Goal: Task Accomplishment & Management: Manage account settings

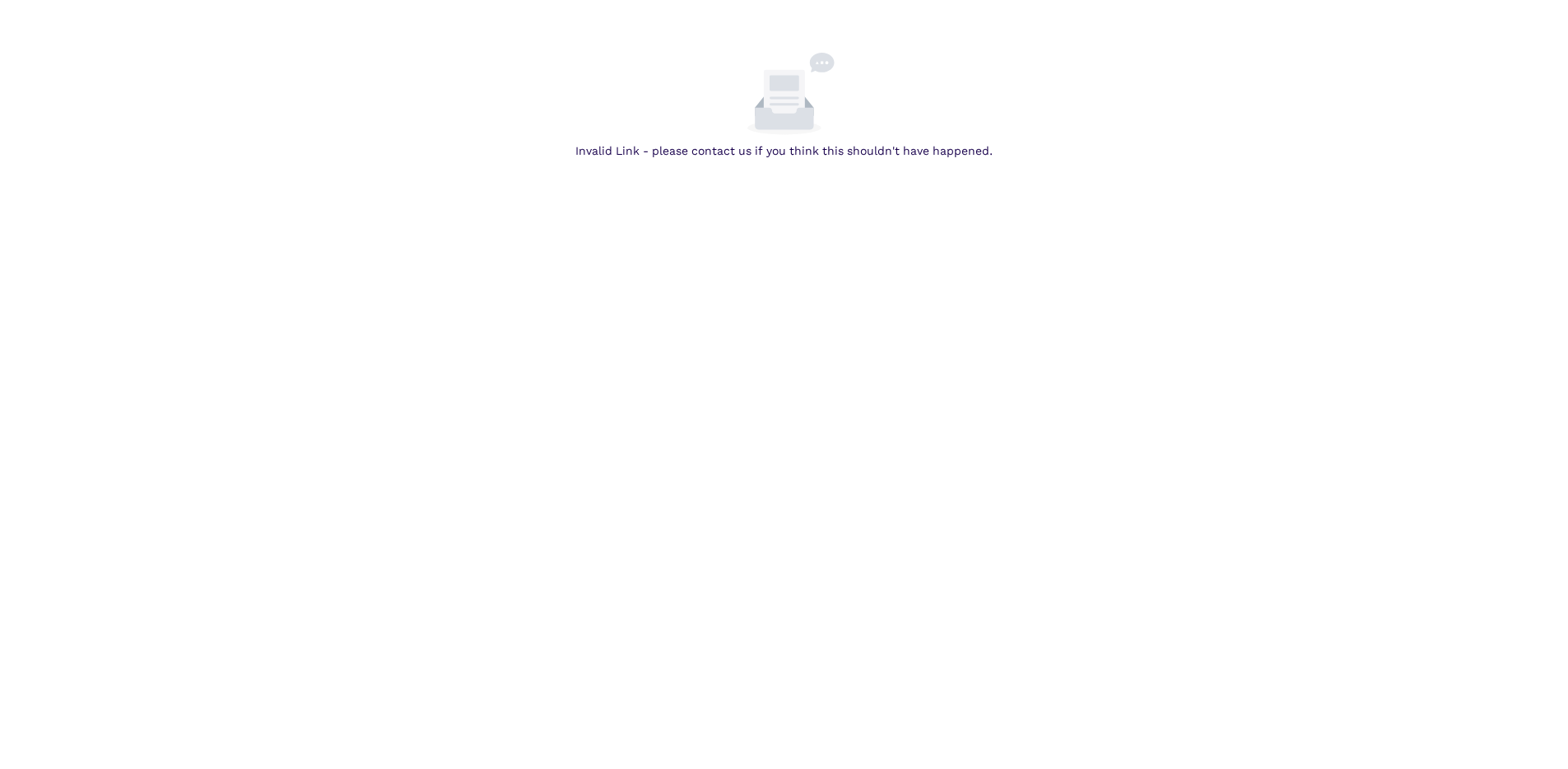
click at [715, 295] on body "Invalid Link - please contact us if you think this shouldn't have happened." at bounding box center [784, 436] width 1568 height 769
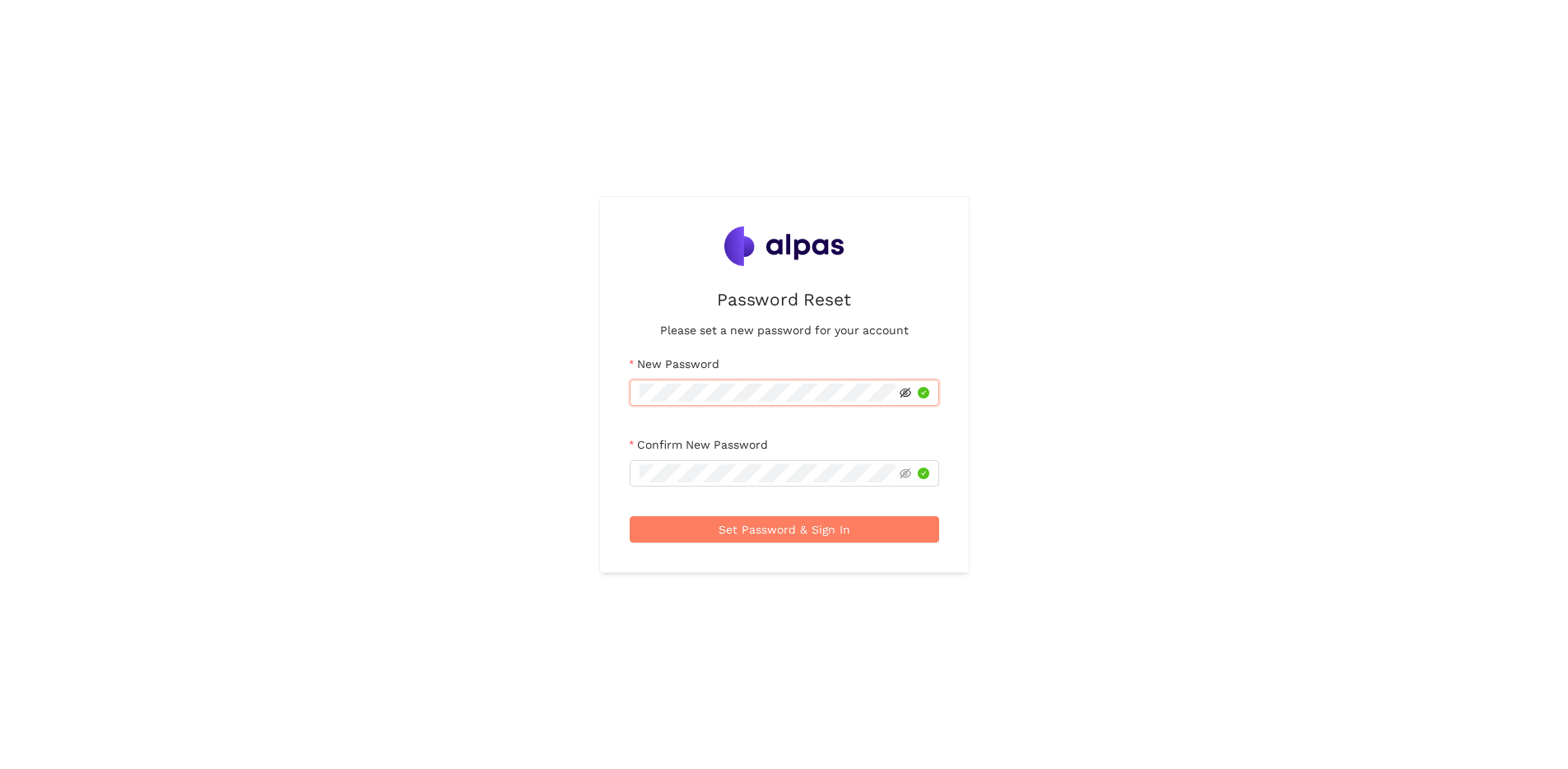
click at [903, 395] on icon "eye-invisible" at bounding box center [905, 392] width 12 height 12
click at [824, 531] on span "Set Password & Sign In" at bounding box center [785, 529] width 132 height 18
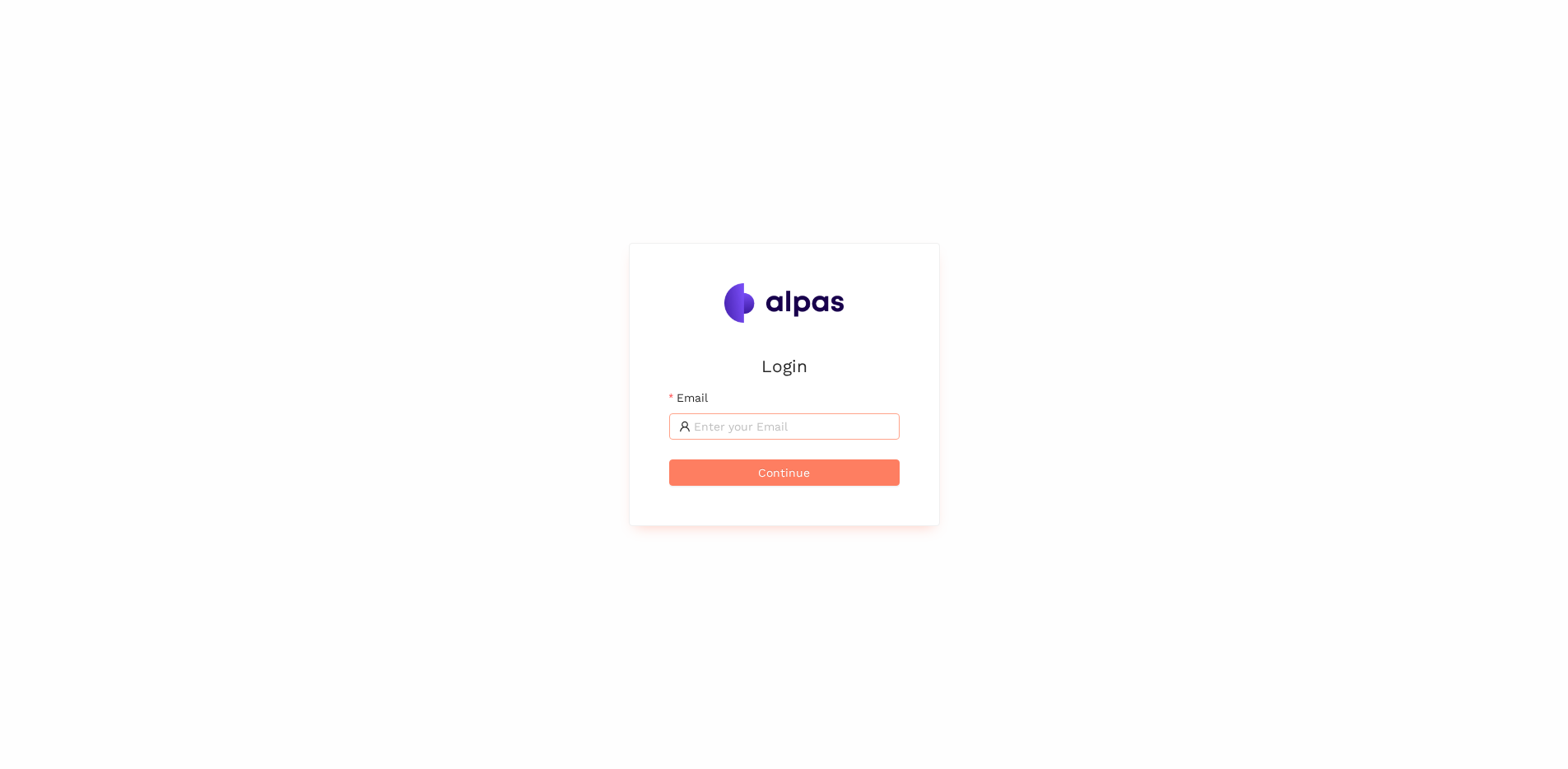
click at [807, 429] on input "Email" at bounding box center [791, 426] width 196 height 18
click at [814, 425] on input "Email" at bounding box center [791, 426] width 196 height 18
type input "artem.istranin@alpas.ai"
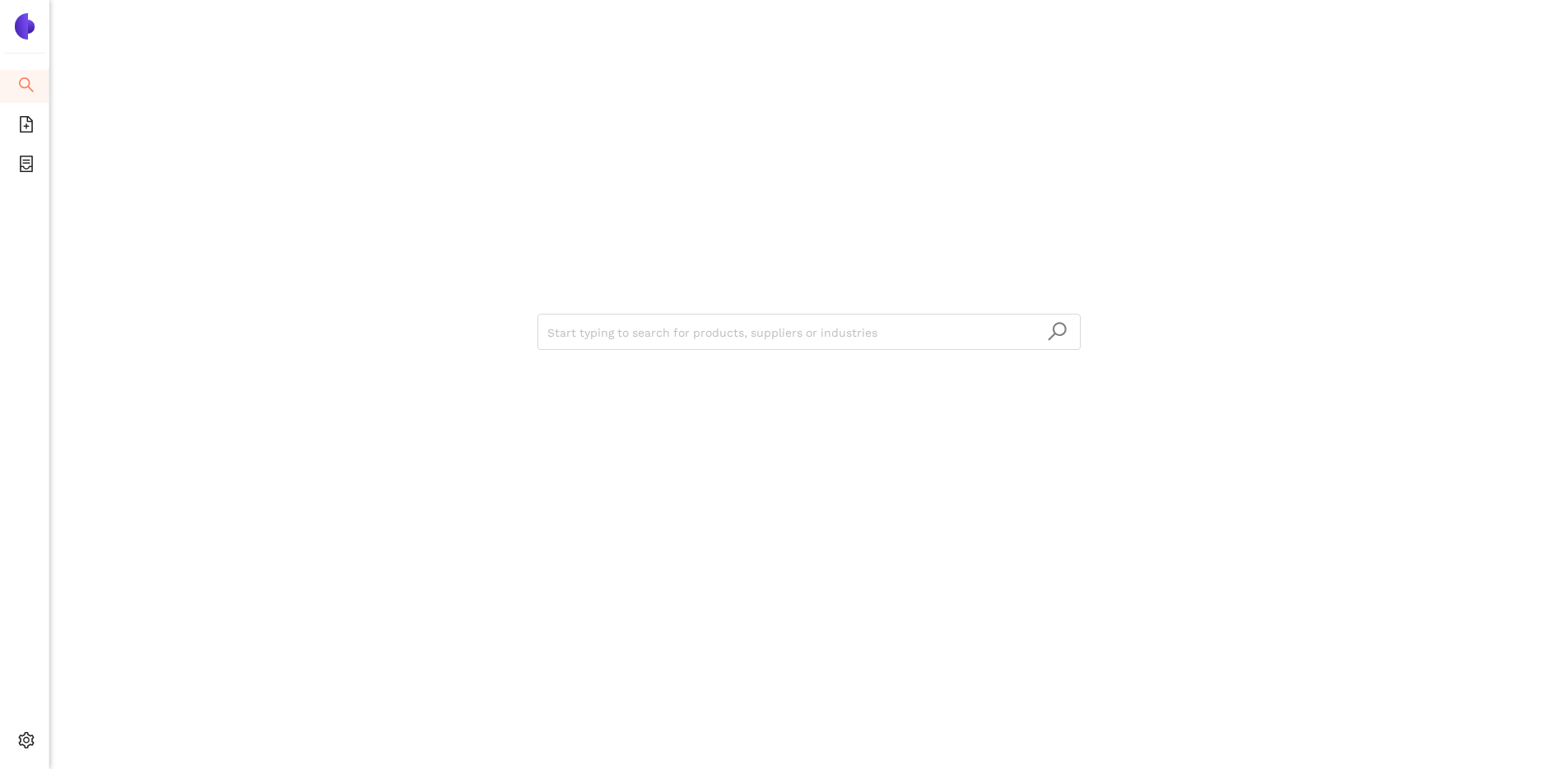
click at [843, 173] on div "Start typing to search for products, suppliers or industries" at bounding box center [809, 330] width 988 height 661
click at [32, 168] on icon "container" at bounding box center [26, 164] width 14 height 16
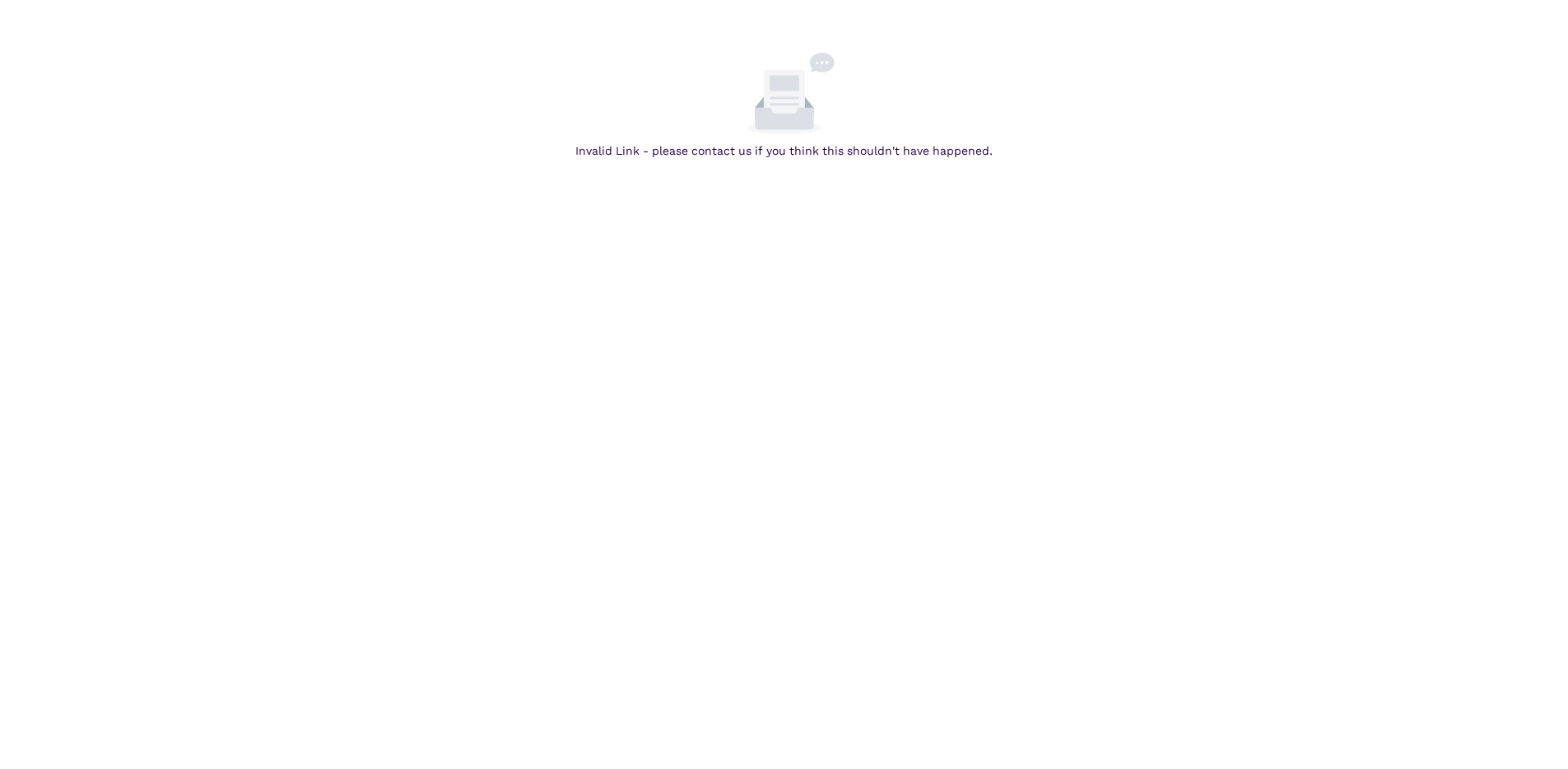
click at [584, 154] on div "Invalid Link - please contact us if you think this shouldn't have happened." at bounding box center [784, 151] width 1555 height 18
drag, startPoint x: 726, startPoint y: 185, endPoint x: 722, endPoint y: 167, distance: 18.4
click at [726, 185] on body "Invitation Link already used. Please follow this Link to login or contact us if…" at bounding box center [784, 436] width 1568 height 769
click at [0, 0] on link "this Link" at bounding box center [0, 0] width 0 height 0
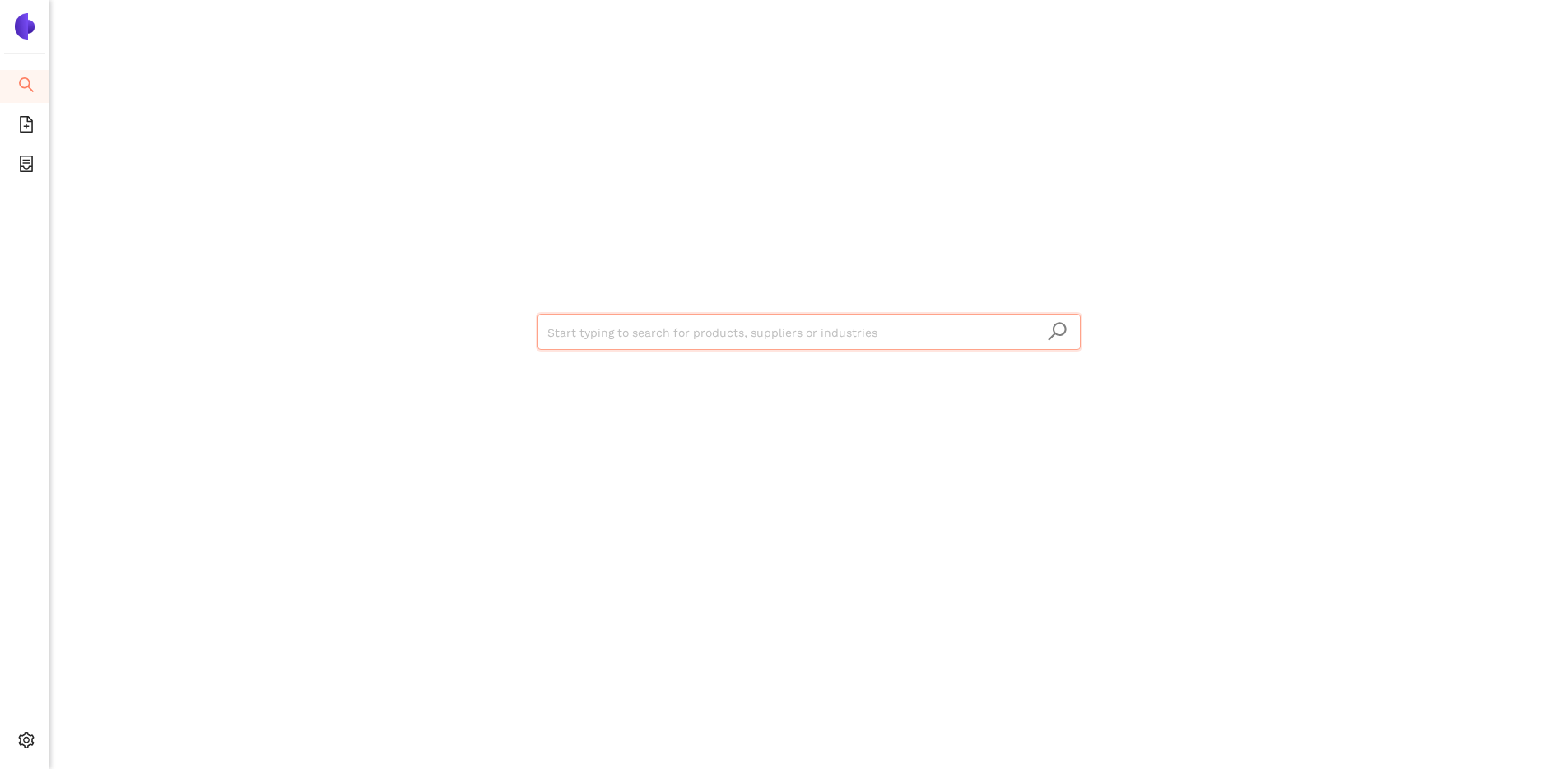
click at [18, 36] on img at bounding box center [24, 26] width 26 height 26
click at [29, 89] on icon "search" at bounding box center [26, 85] width 16 height 16
click at [507, 223] on div "Start typing to search for products, suppliers or industries" at bounding box center [809, 330] width 988 height 661
click at [738, 325] on input "search" at bounding box center [809, 333] width 524 height 36
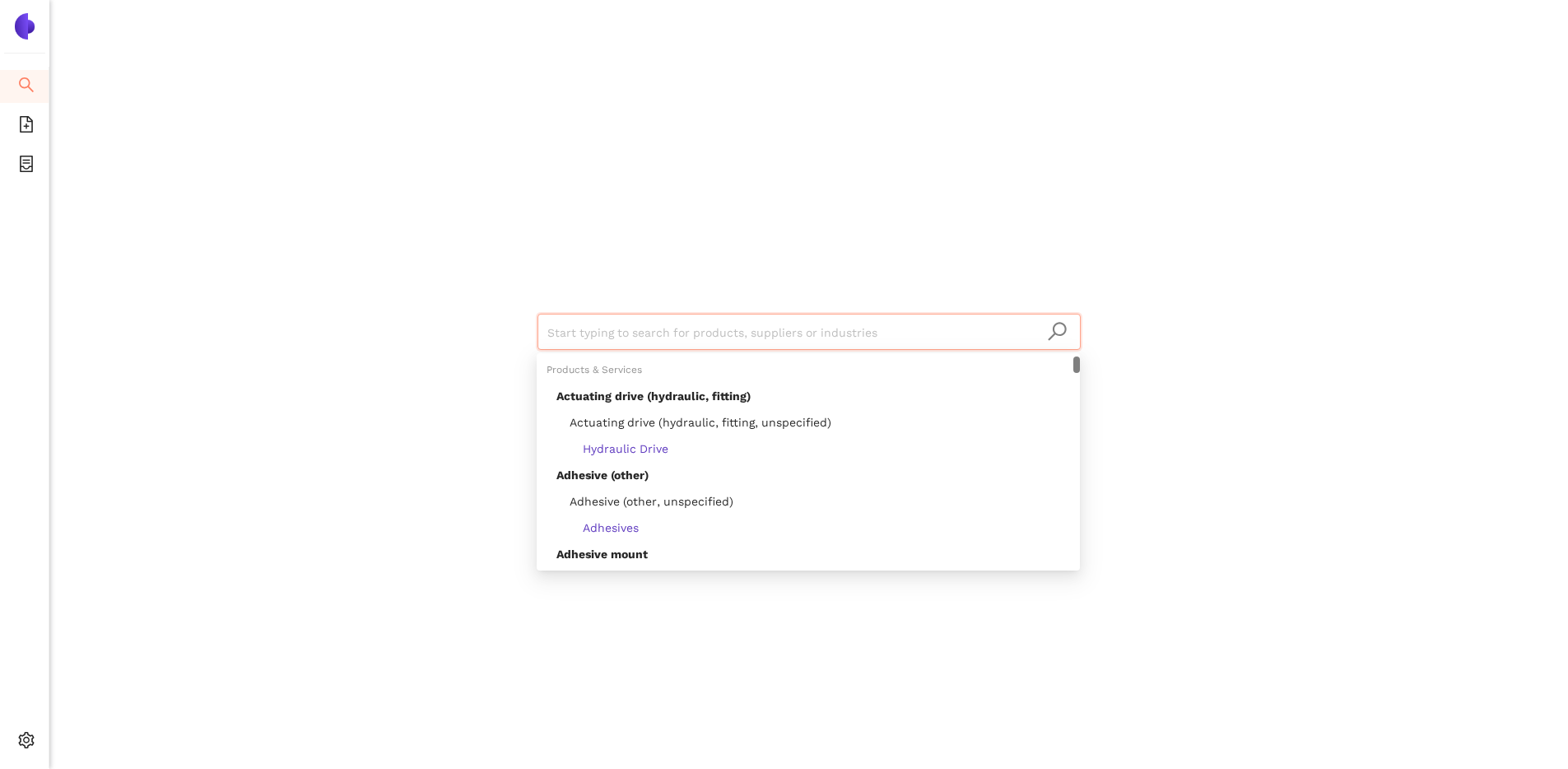
click at [322, 261] on div "Start typing to search for products, suppliers or industries" at bounding box center [809, 330] width 988 height 661
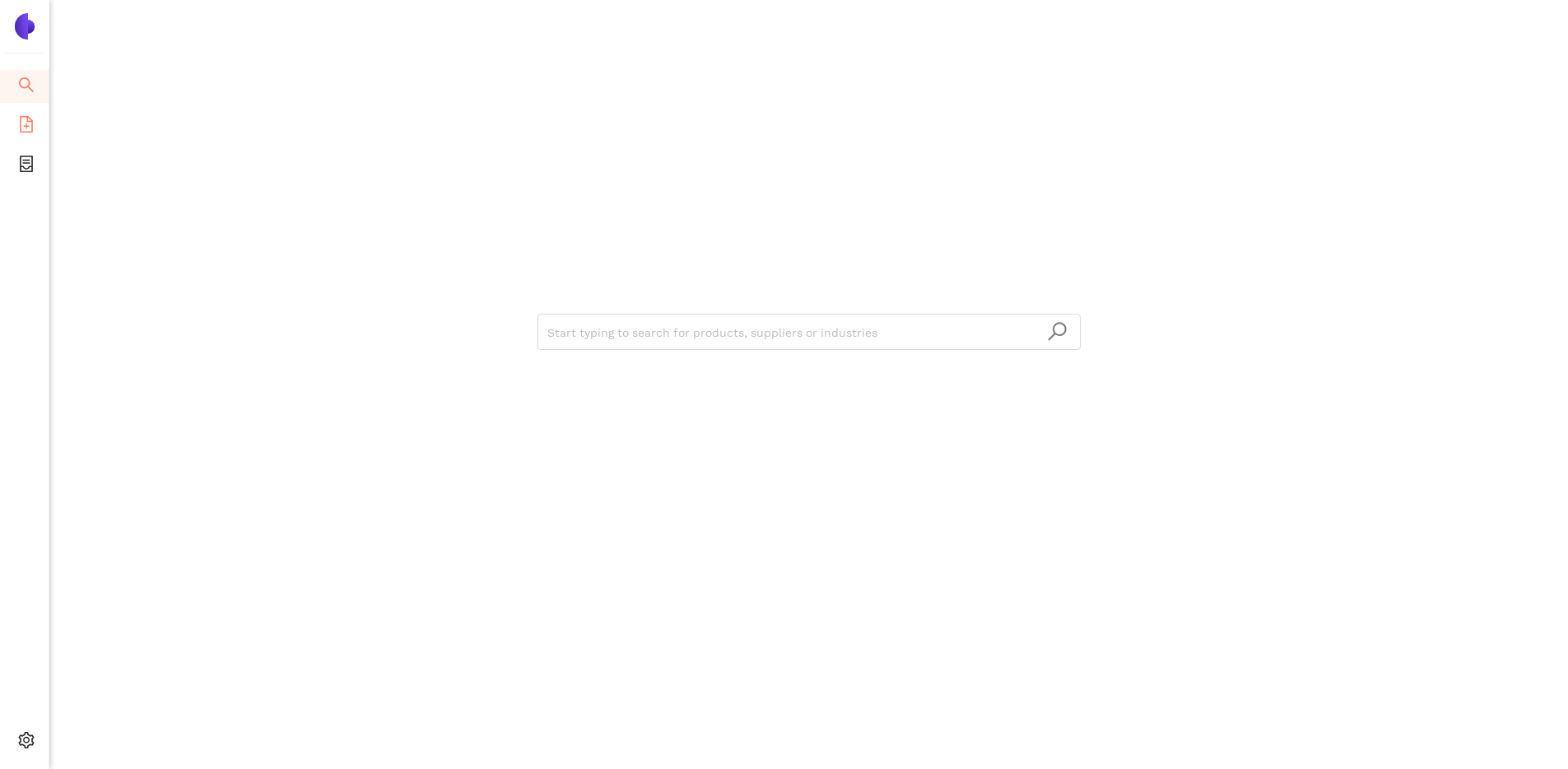
click at [31, 129] on icon "file-add" at bounding box center [26, 124] width 16 height 16
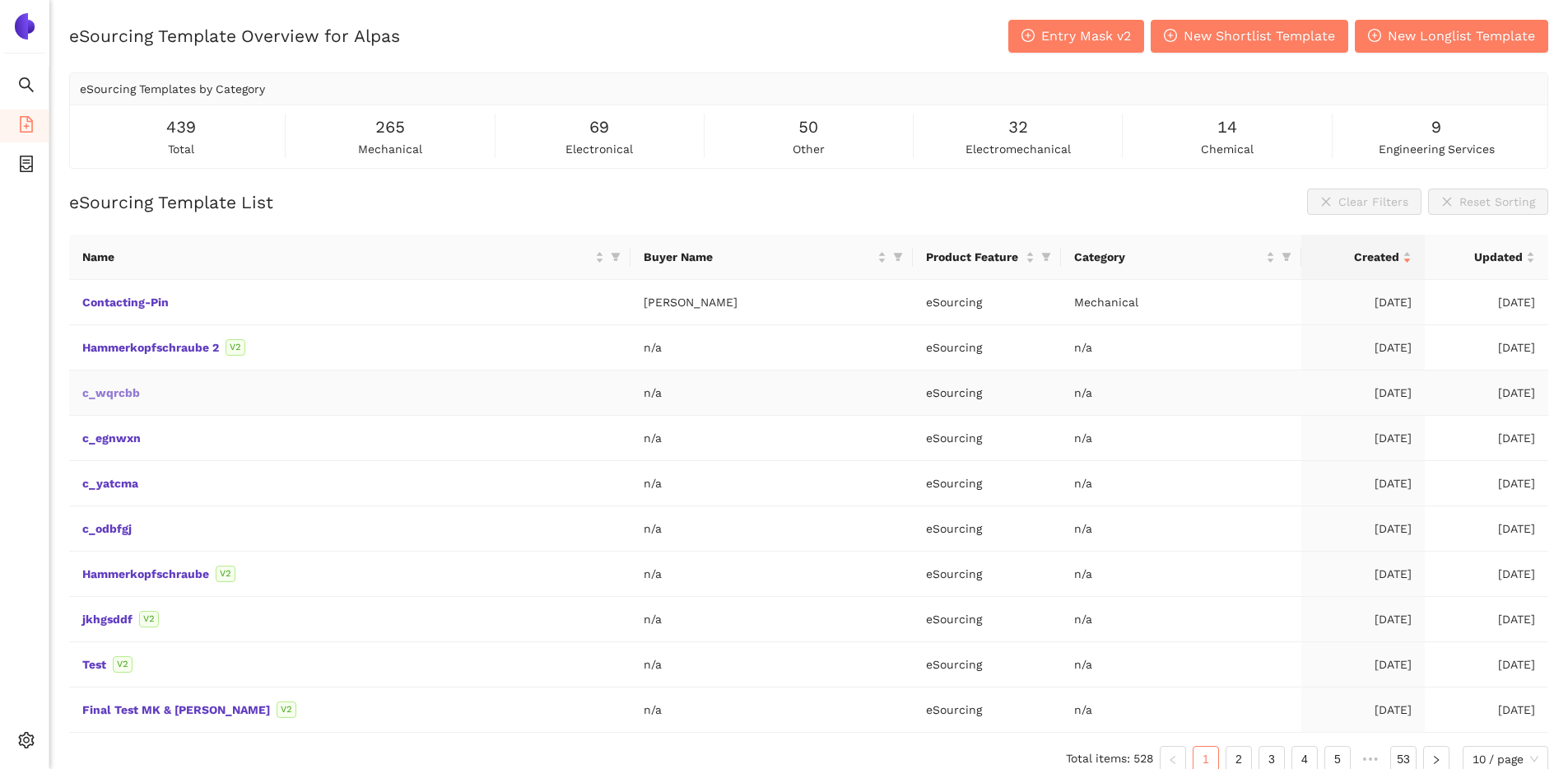
click at [0, 0] on link "c_wqrcbb" at bounding box center [0, 0] width 0 height 0
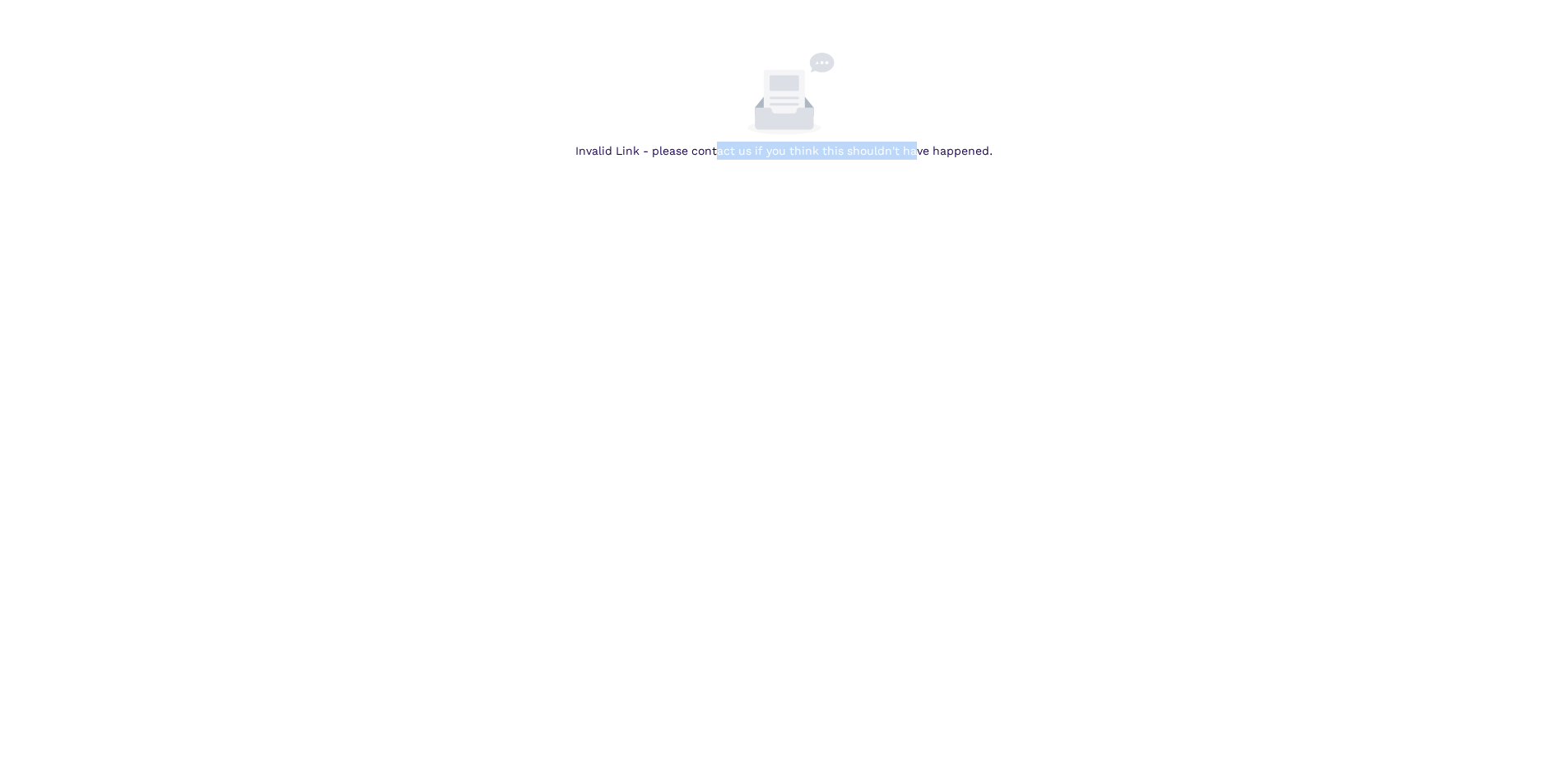
drag, startPoint x: 914, startPoint y: 145, endPoint x: 719, endPoint y: 151, distance: 195.1
click at [719, 151] on div "Invalid Link - please contact us if you think this shouldn't have happened." at bounding box center [784, 151] width 1555 height 18
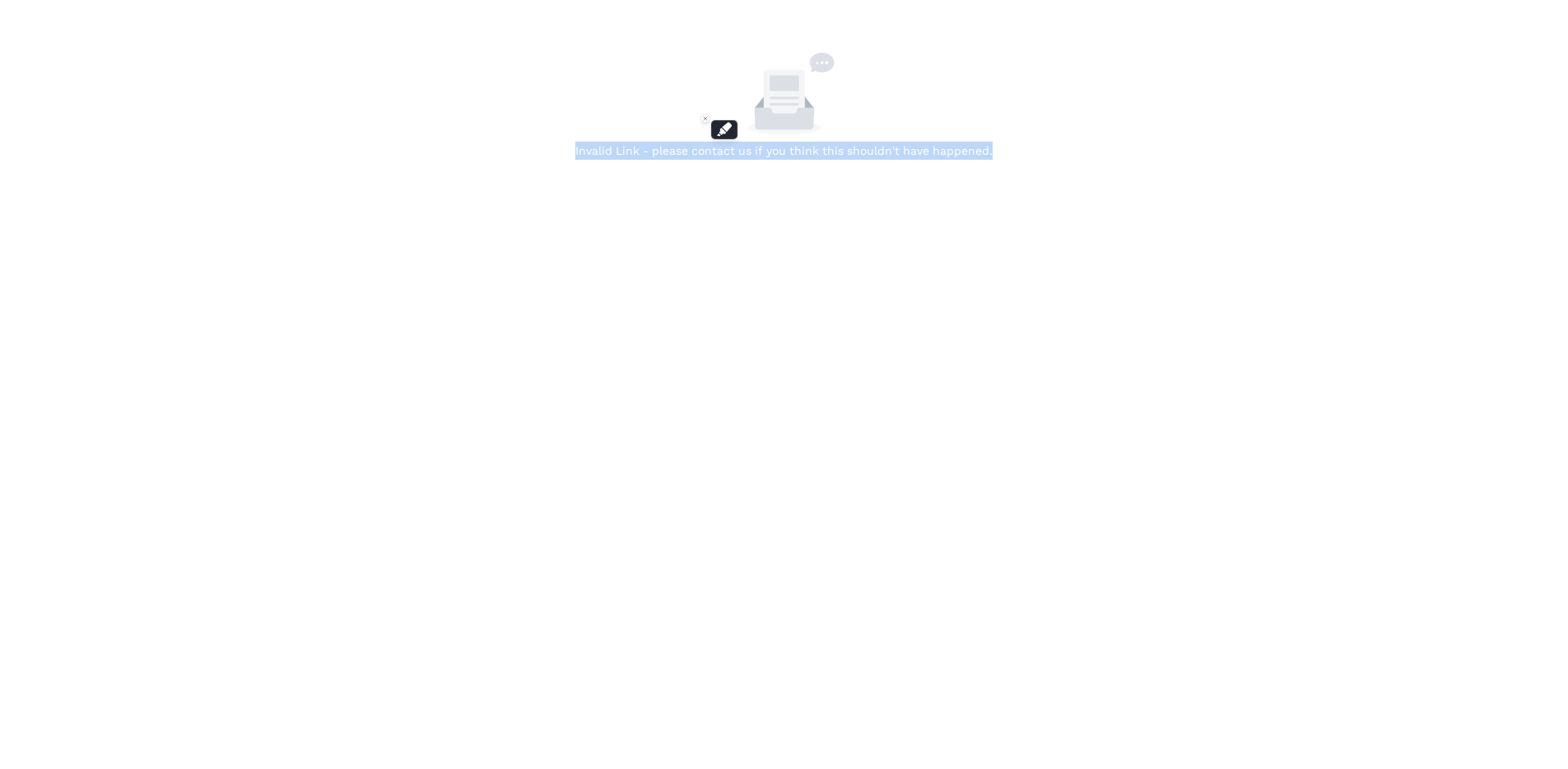
click at [1127, 233] on body "Invalid Link - please contact us if you think this shouldn't have happened." at bounding box center [784, 436] width 1568 height 769
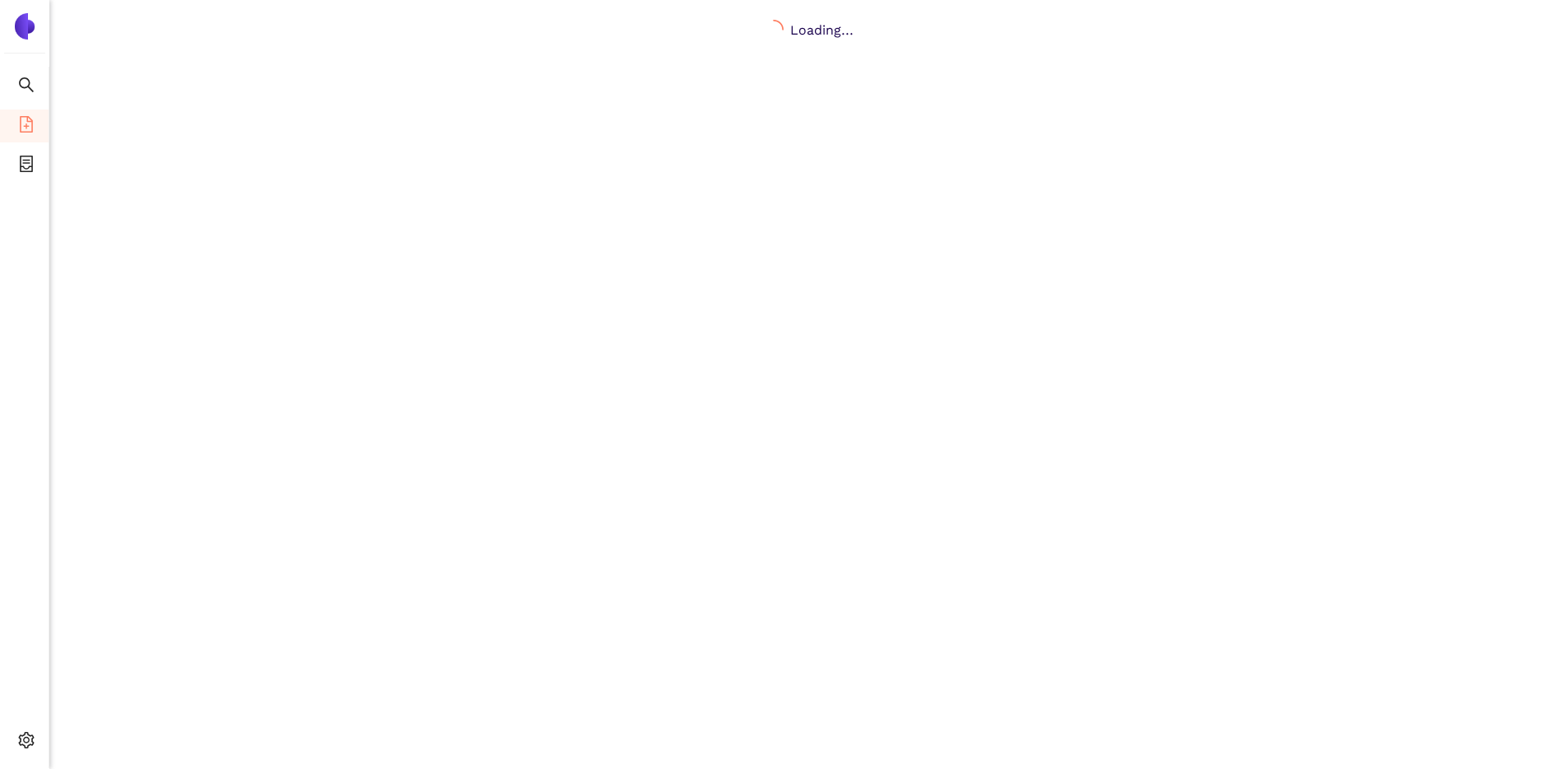
click at [674, 173] on div "Loading..." at bounding box center [808, 404] width 1518 height 769
click at [595, 160] on div "Loading..." at bounding box center [808, 404] width 1518 height 769
click at [32, 32] on img at bounding box center [24, 26] width 26 height 26
click at [26, 170] on icon "container" at bounding box center [26, 164] width 14 height 16
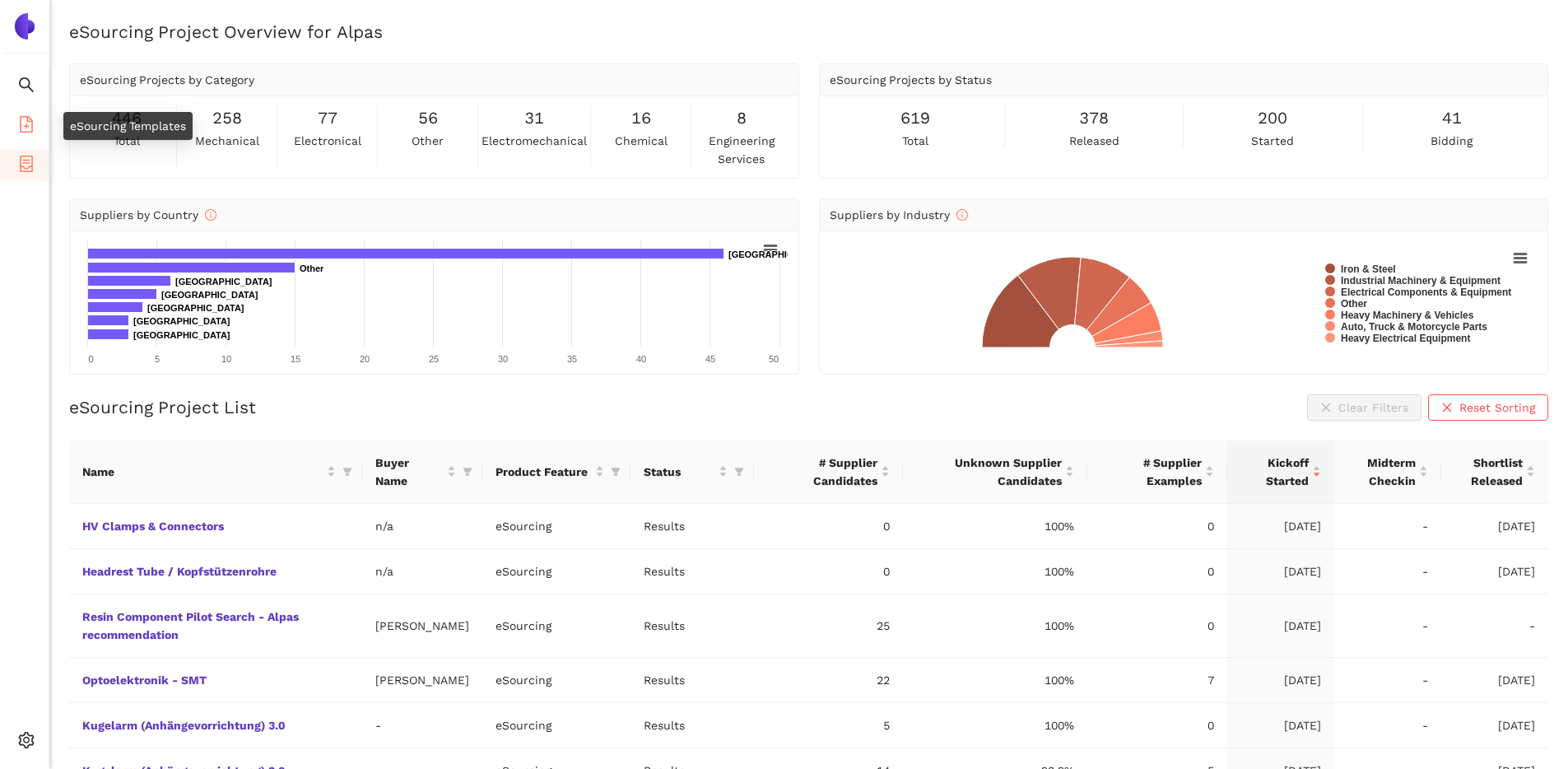
click at [25, 123] on icon "file-add" at bounding box center [26, 124] width 14 height 16
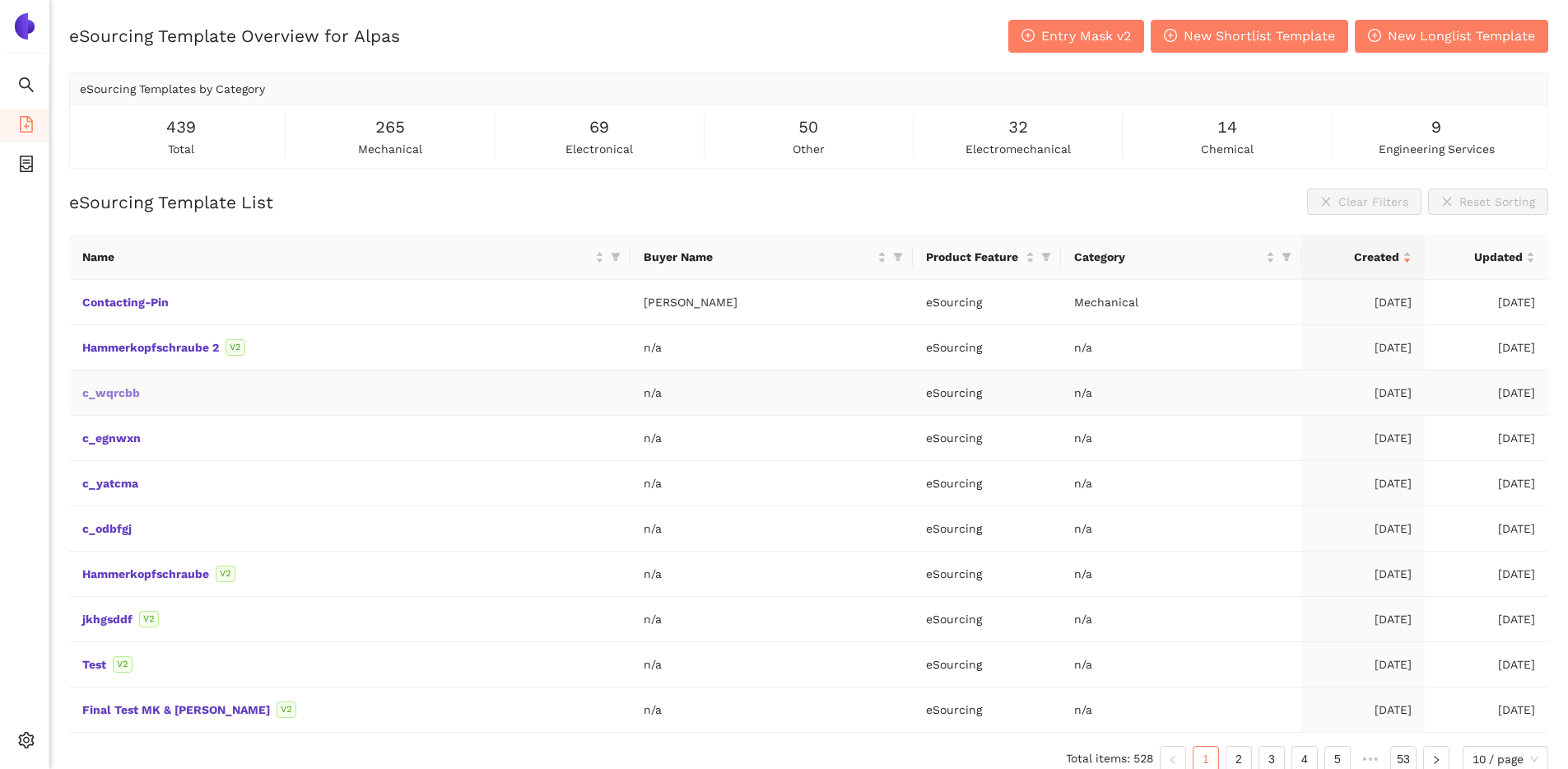
click at [0, 0] on link "c_wqrcbb" at bounding box center [0, 0] width 0 height 0
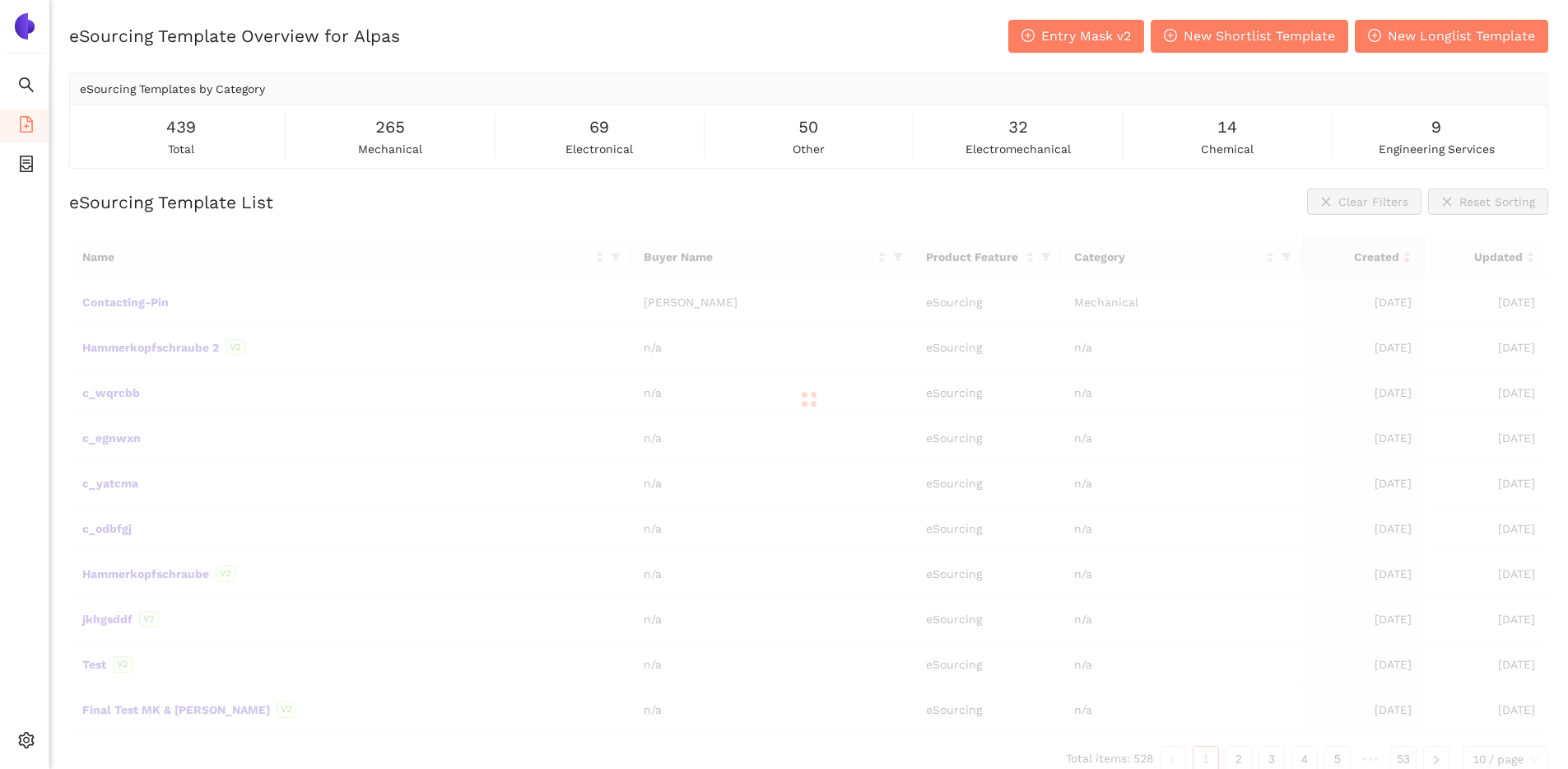
scroll to position [20, 0]
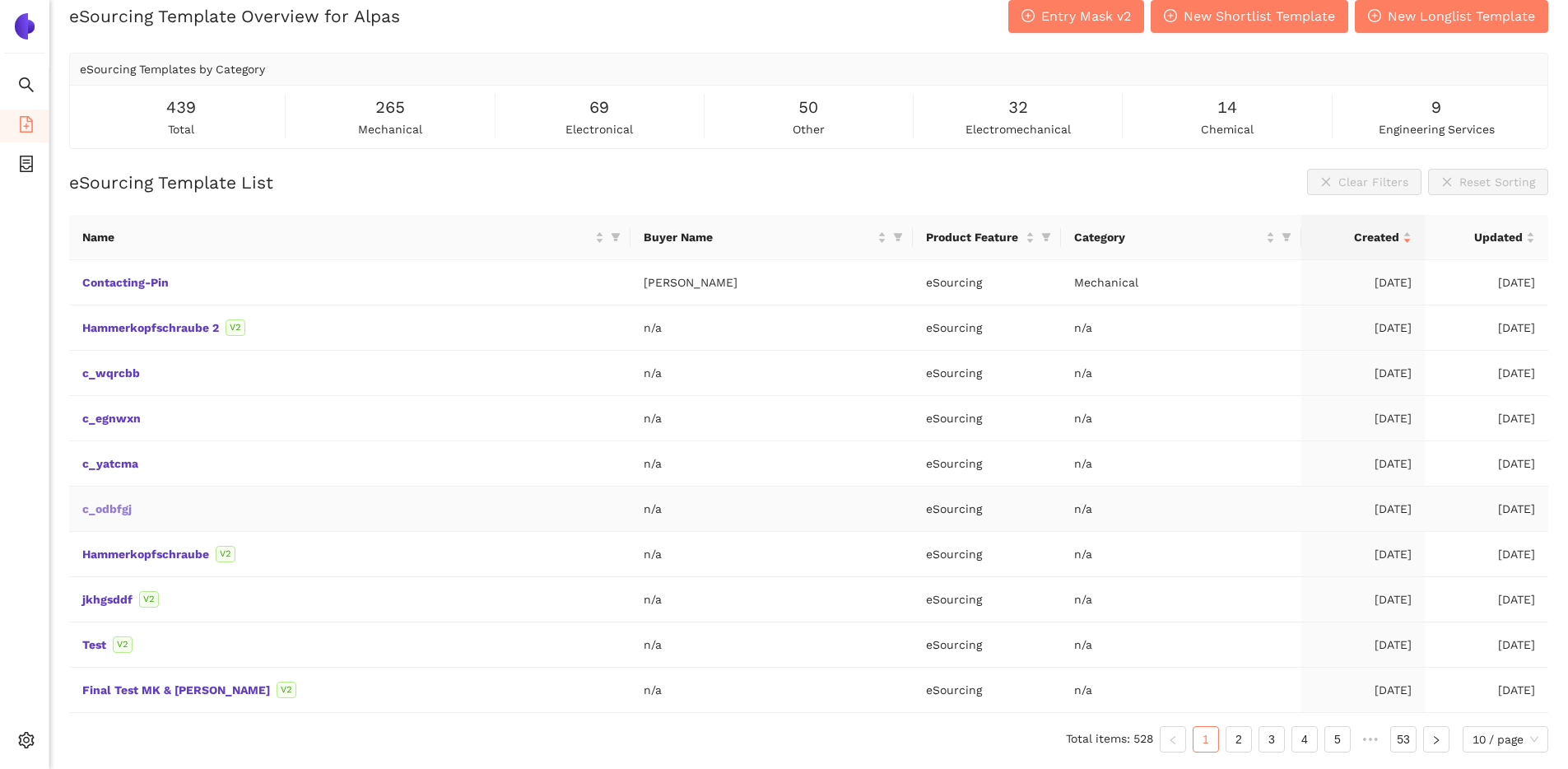
click at [0, 0] on link "c_odbfgj" at bounding box center [0, 0] width 0 height 0
